Goal: Find contact information

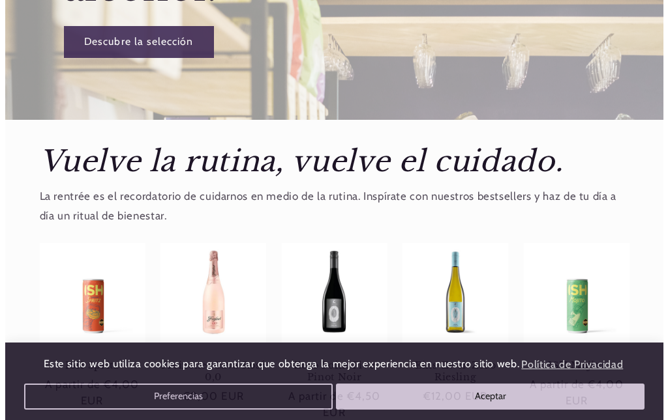
scroll to position [589, 0]
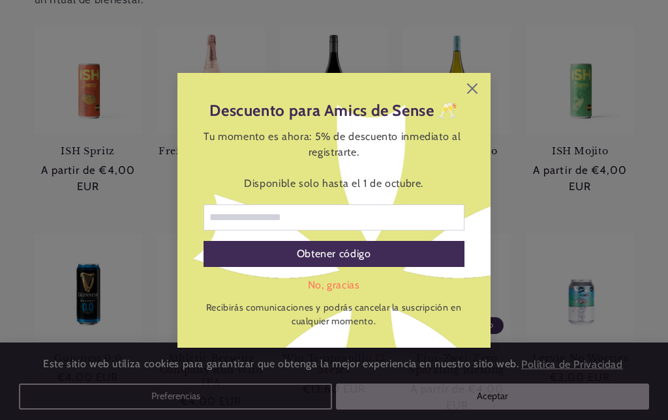
click at [479, 89] on div "Descuento para Amics de Sense 🥂 Tu momento es ahora: 5% de descuento inmediato …" at bounding box center [333, 210] width 313 height 275
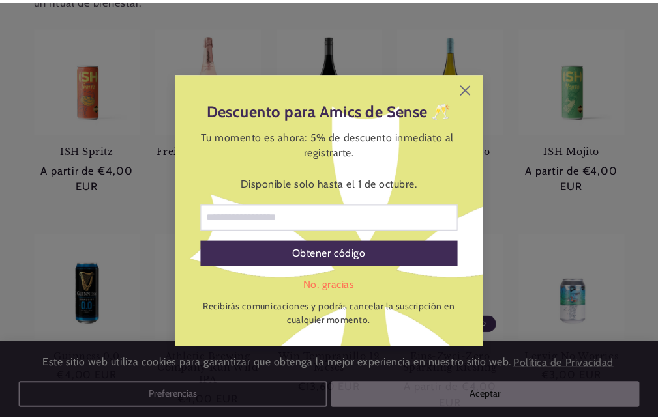
scroll to position [0, 578]
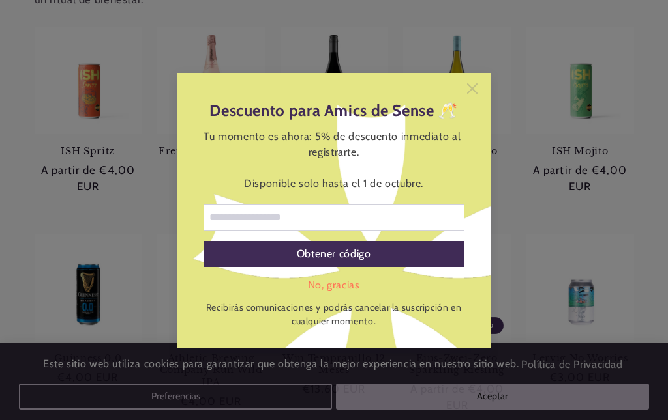
click at [471, 89] on icon at bounding box center [472, 88] width 10 height 10
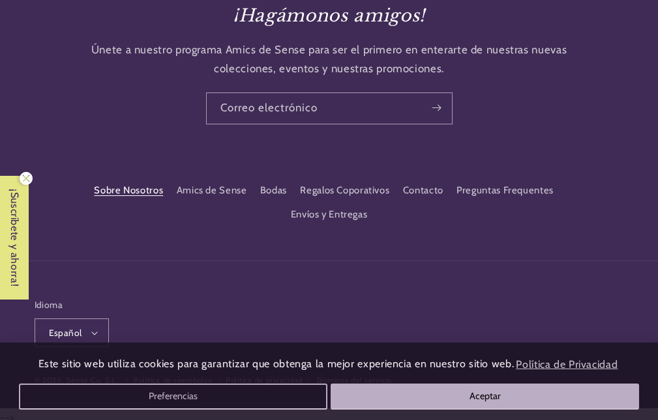
scroll to position [0, 568]
click at [417, 186] on link "Contacto" at bounding box center [423, 190] width 40 height 23
